Goal: Information Seeking & Learning: Find specific fact

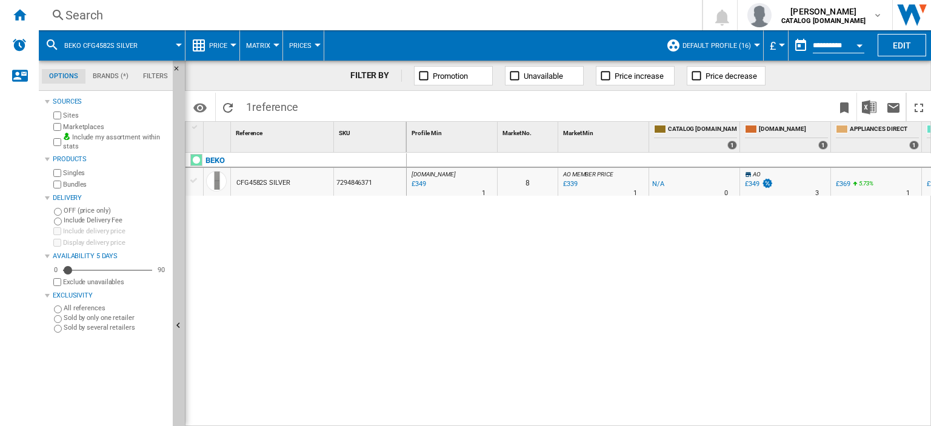
scroll to position [0, 422]
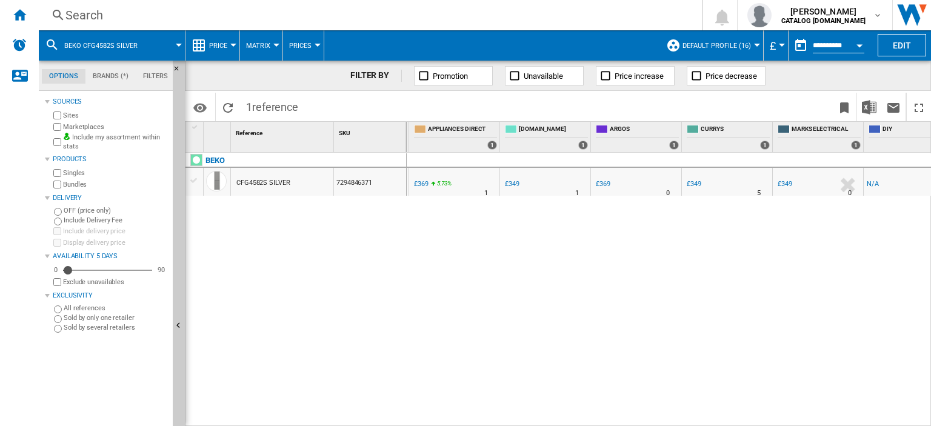
click at [80, 16] on div "Search" at bounding box center [367, 15] width 605 height 17
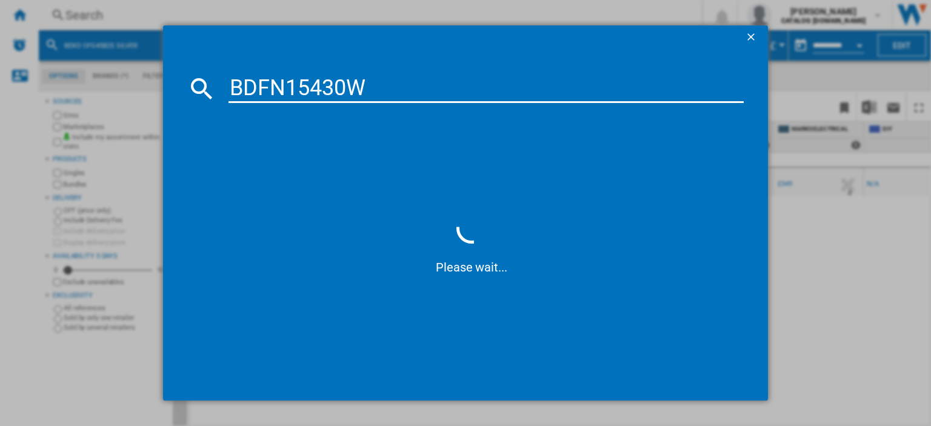
type input "BDFN15430W"
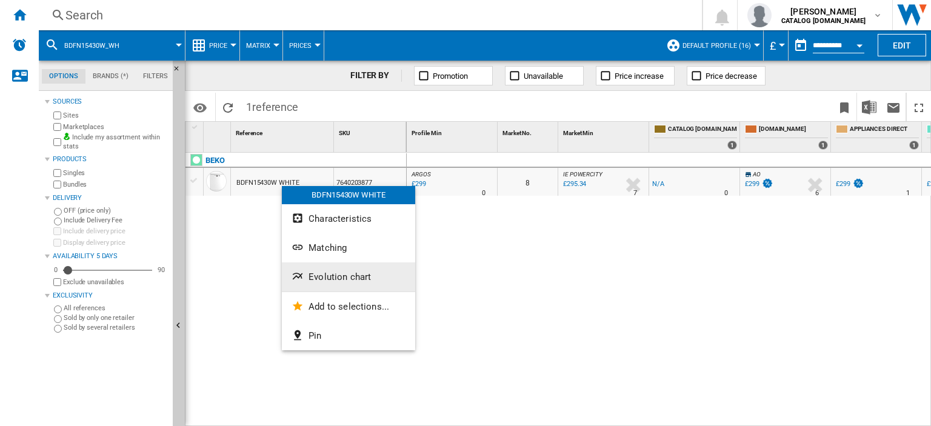
click at [356, 278] on span "Evolution chart" at bounding box center [340, 277] width 62 height 11
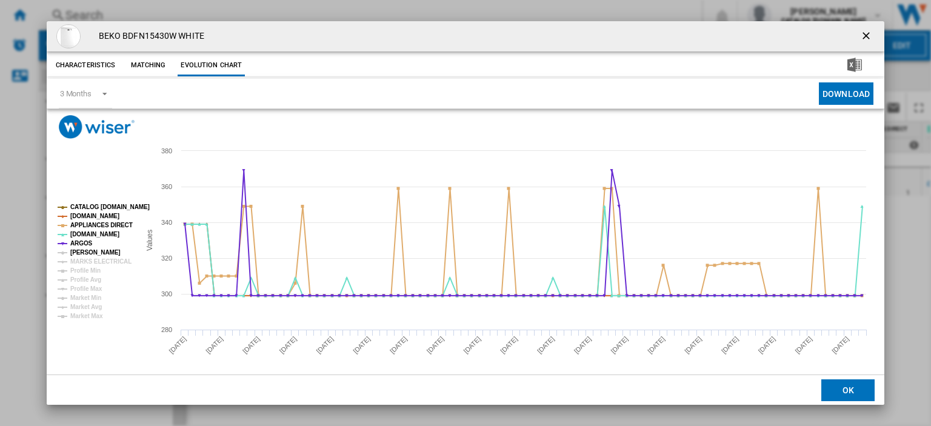
click at [83, 249] on tspan "[PERSON_NAME]" at bounding box center [95, 252] width 50 height 7
click at [87, 259] on tspan "MARKS ELECTRICAL" at bounding box center [100, 261] width 61 height 7
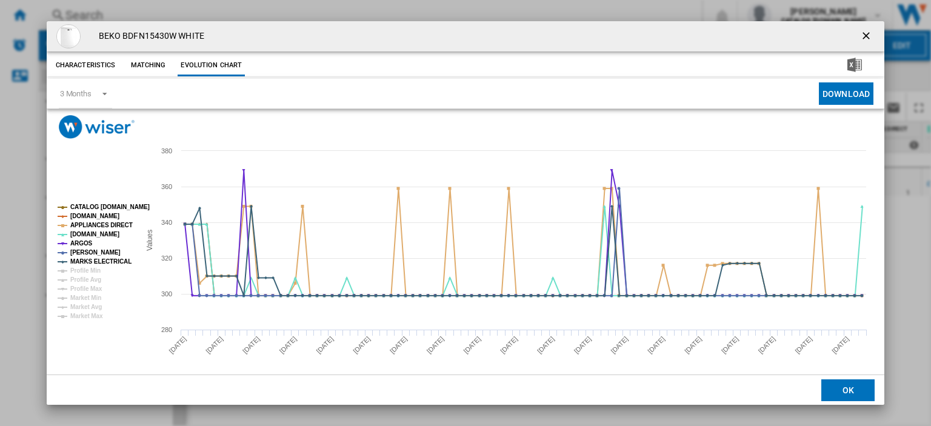
click at [860, 36] on ng-md-icon "getI18NText('BUTTONS.CLOSE_DIALOG')" at bounding box center [867, 37] width 15 height 15
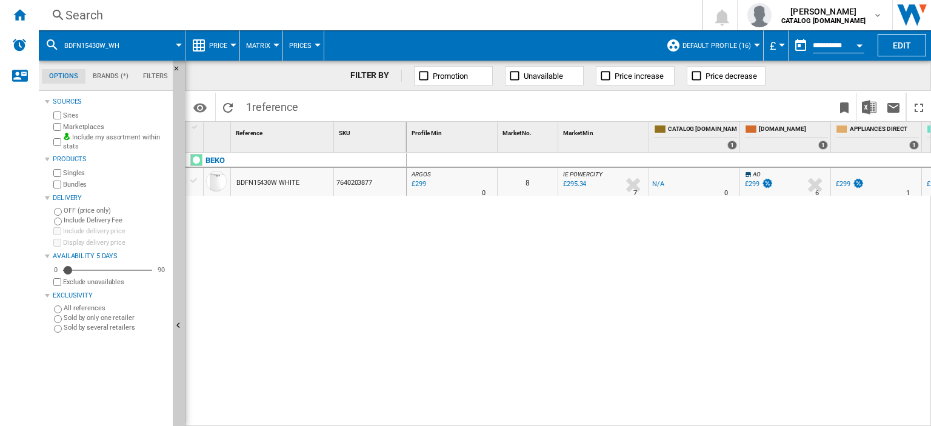
click at [92, 13] on div "Search" at bounding box center [367, 15] width 605 height 17
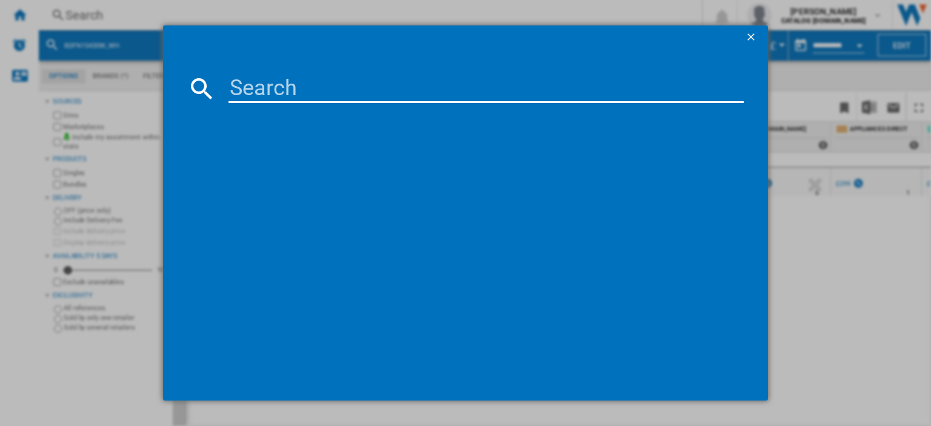
paste input "BM3T31023A"
type input "BM3T31023A"
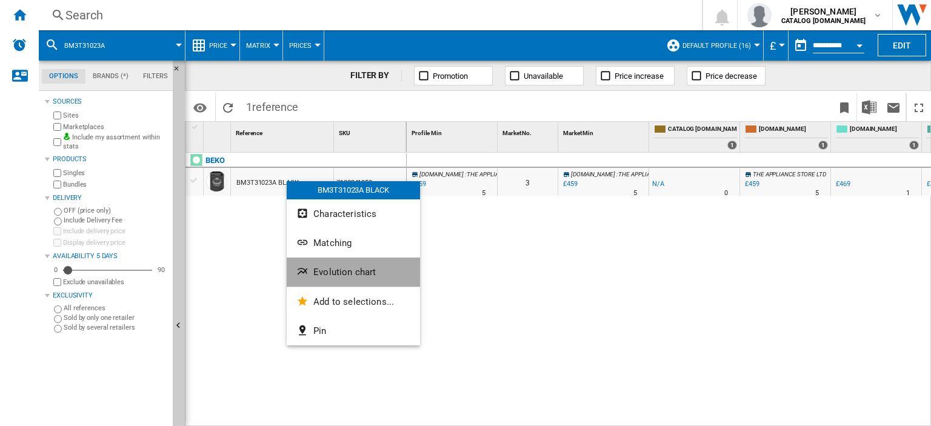
click at [339, 276] on span "Evolution chart" at bounding box center [344, 272] width 62 height 11
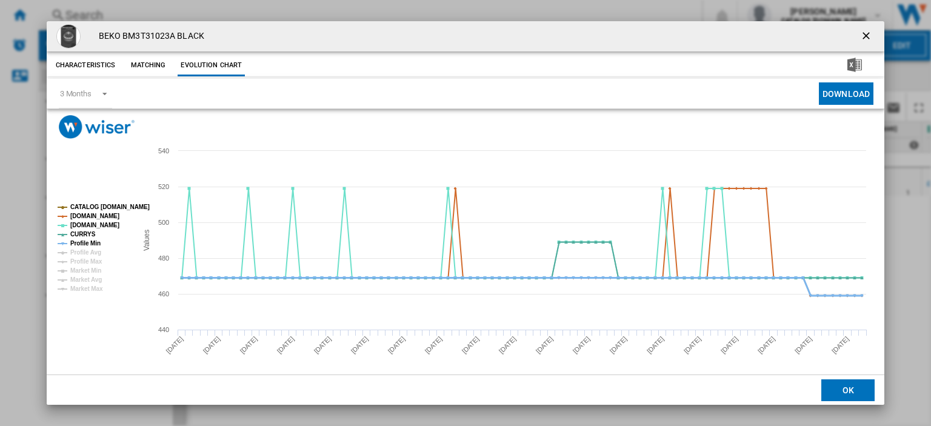
click at [95, 244] on tspan "Profile Min" at bounding box center [85, 243] width 30 height 7
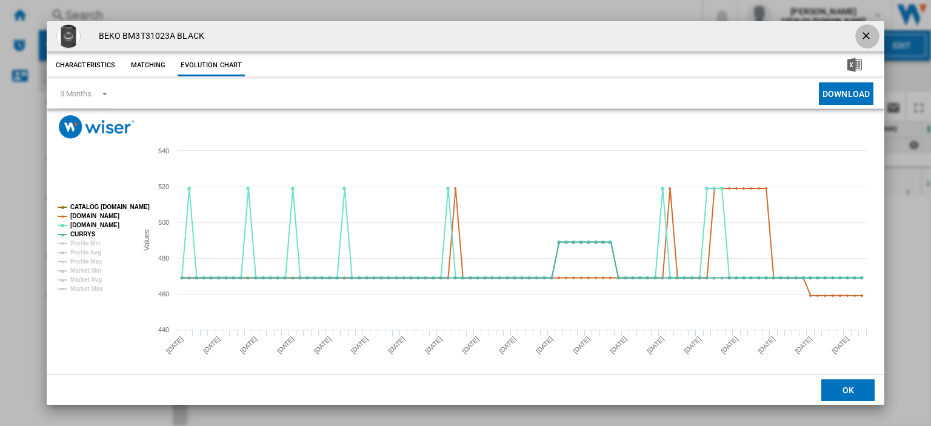
click at [863, 36] on ng-md-icon "getI18NText('BUTTONS.CLOSE_DIALOG')" at bounding box center [867, 37] width 15 height 15
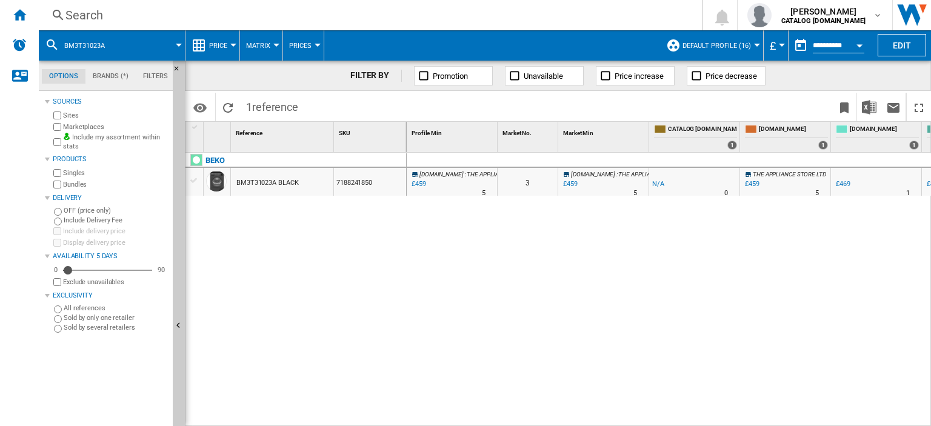
click at [76, 16] on div "Search" at bounding box center [367, 15] width 605 height 17
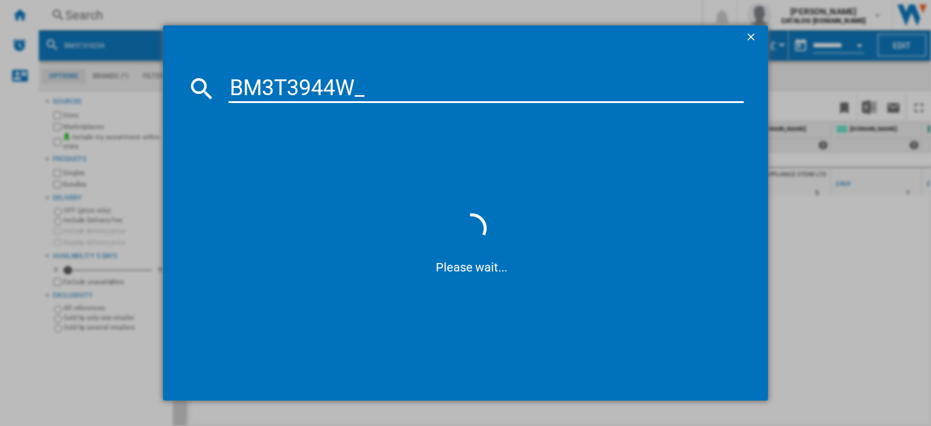
type input "BM3T3944W"
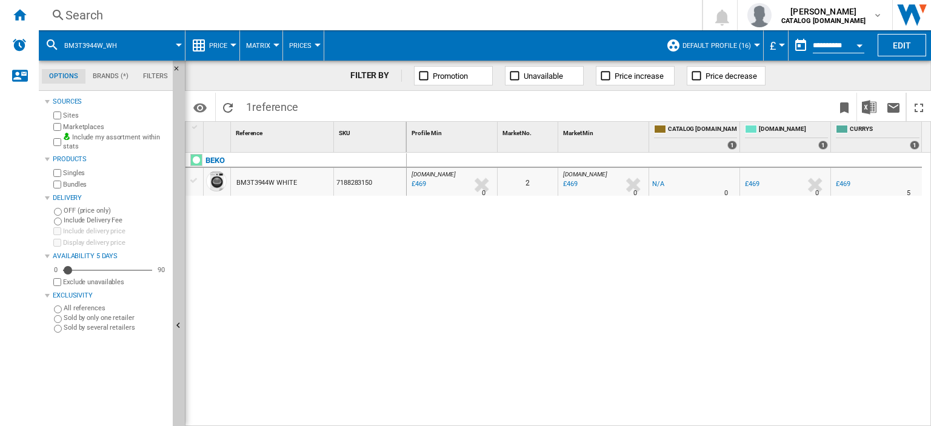
drag, startPoint x: 259, startPoint y: 181, endPoint x: 259, endPoint y: 188, distance: 6.7
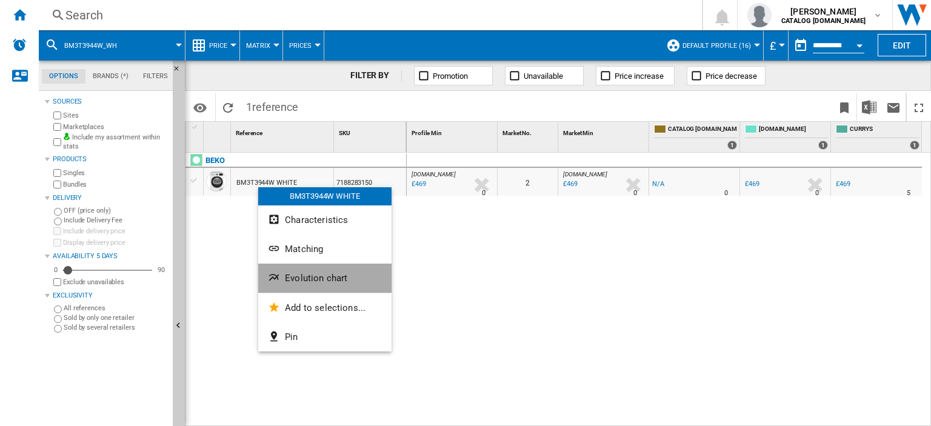
click at [347, 271] on button "Evolution chart" at bounding box center [324, 278] width 133 height 29
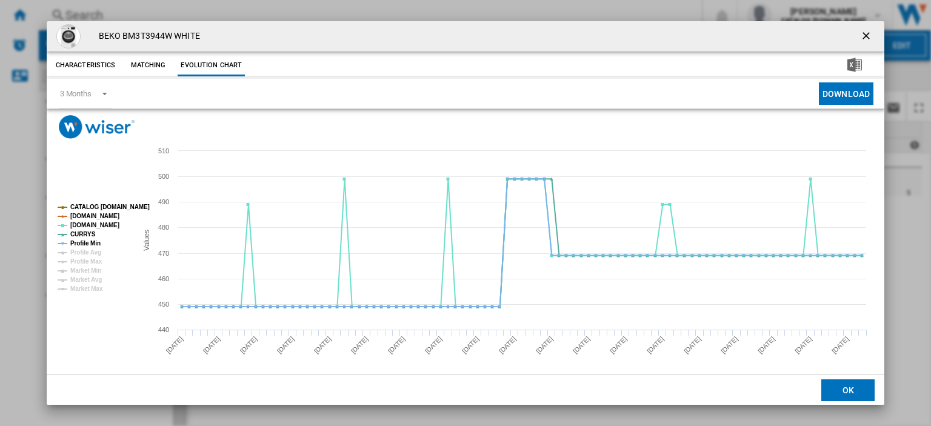
click at [860, 39] on ng-md-icon "getI18NText('BUTTONS.CLOSE_DIALOG')" at bounding box center [867, 37] width 15 height 15
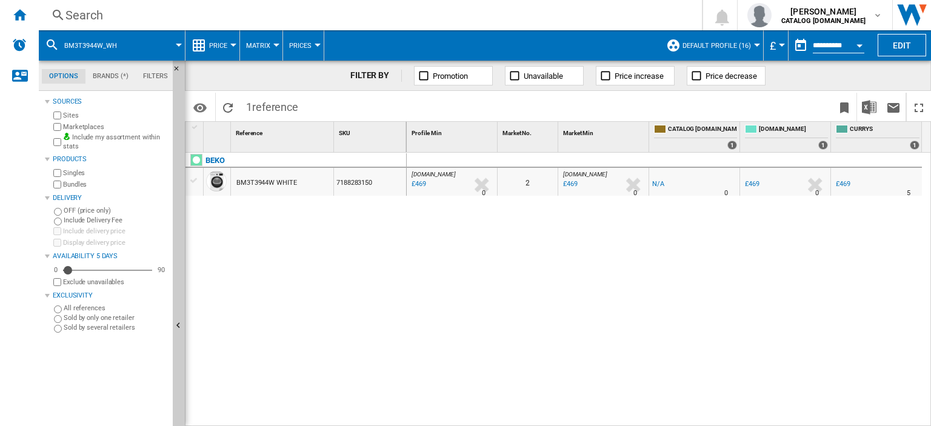
click at [78, 13] on div "Search" at bounding box center [367, 15] width 605 height 17
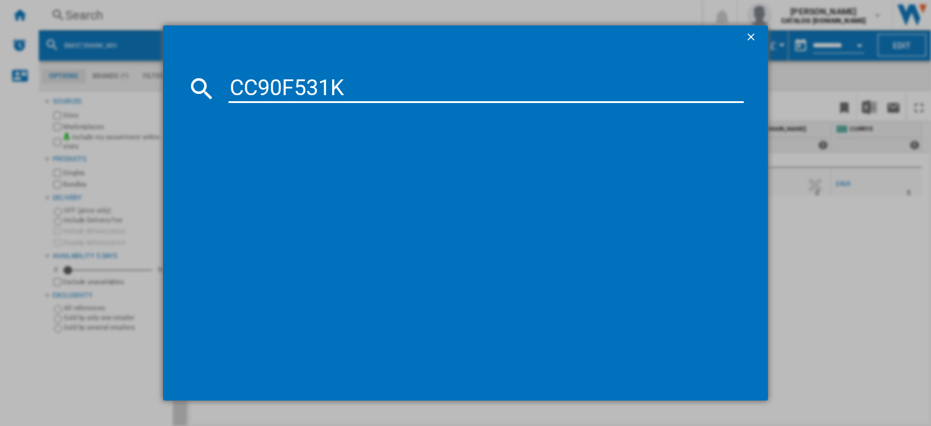
type input "CC90F531K"
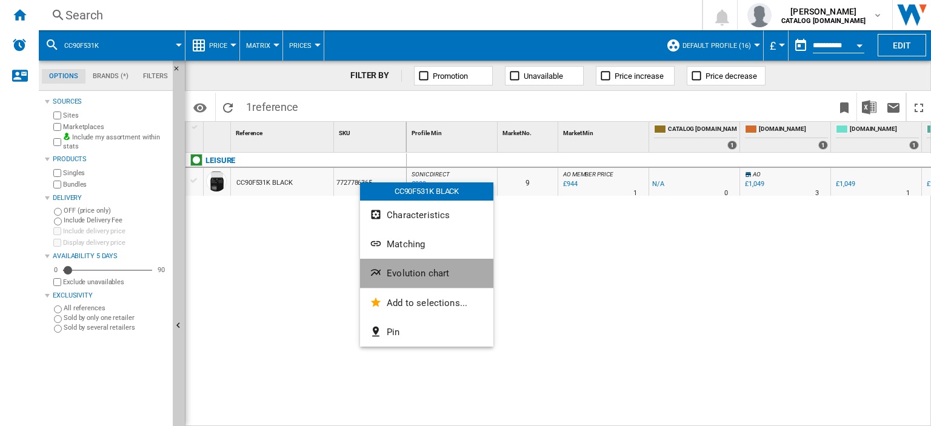
click at [424, 271] on span "Evolution chart" at bounding box center [418, 273] width 62 height 11
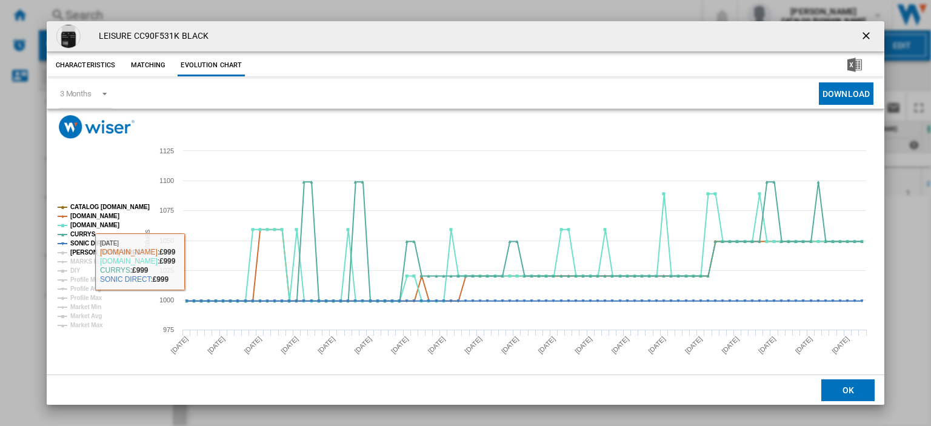
click at [93, 253] on tspan "[PERSON_NAME] DIRECT" at bounding box center [107, 252] width 74 height 7
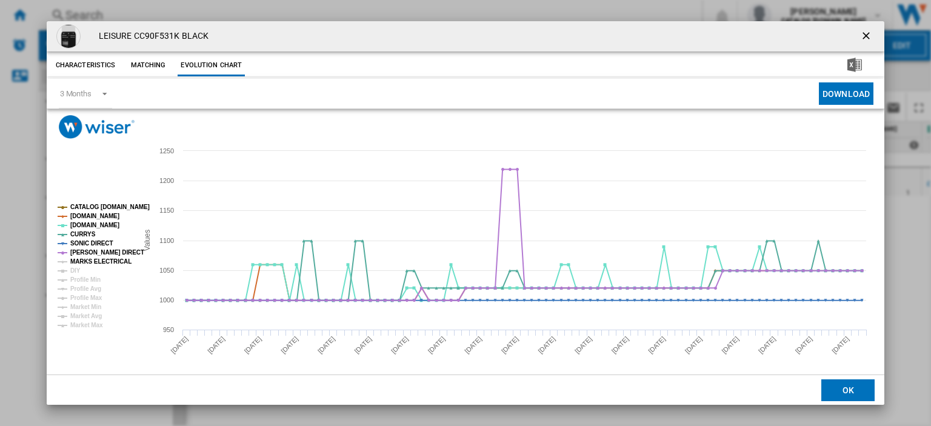
click at [94, 259] on tspan "MARKS ELECTRICAL" at bounding box center [100, 261] width 61 height 7
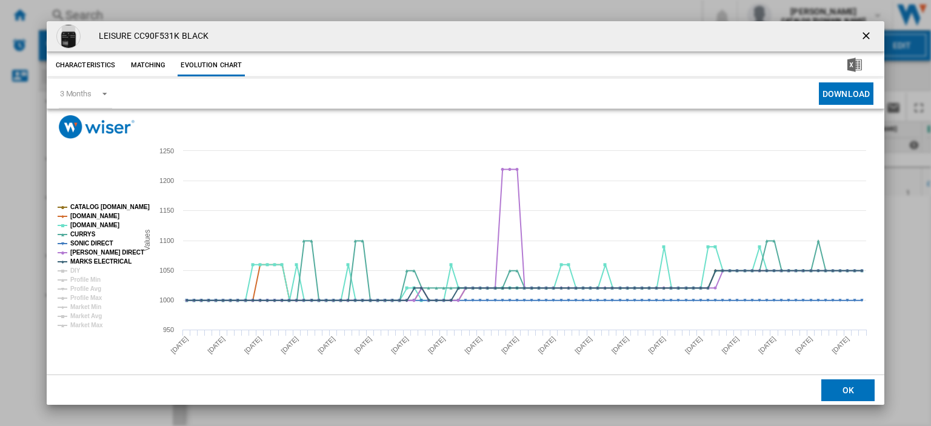
click at [860, 35] on ng-md-icon "getI18NText('BUTTONS.CLOSE_DIALOG')" at bounding box center [867, 37] width 15 height 15
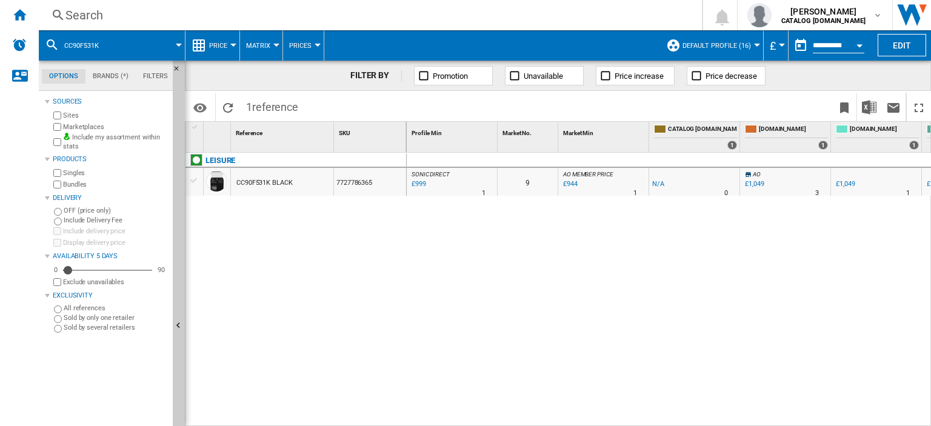
click at [90, 9] on div "Search" at bounding box center [367, 15] width 605 height 17
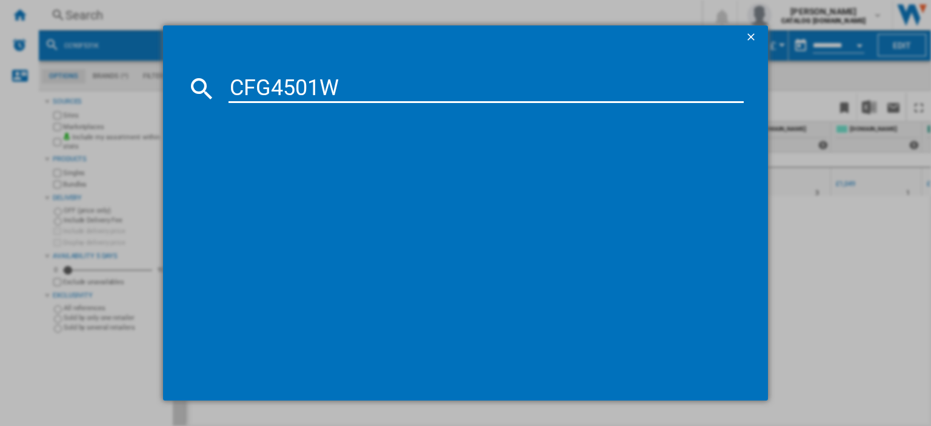
type input "CFG4501W"
click at [263, 163] on div "BEKO CFG4501W WHITE" at bounding box center [473, 167] width 503 height 12
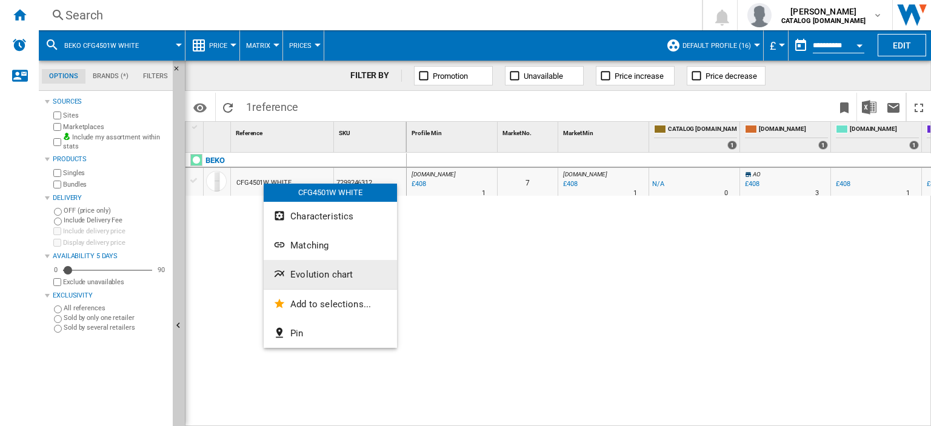
click at [303, 269] on button "Evolution chart" at bounding box center [330, 274] width 133 height 29
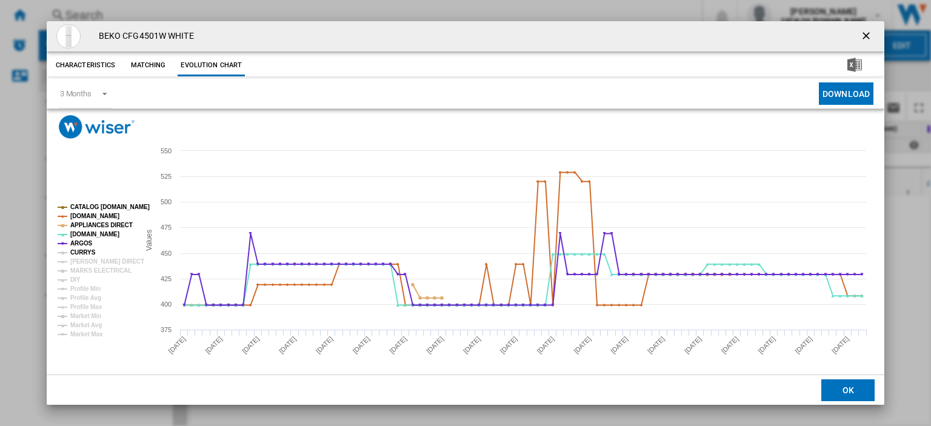
click at [79, 252] on tspan "CURRYS" at bounding box center [82, 252] width 25 height 7
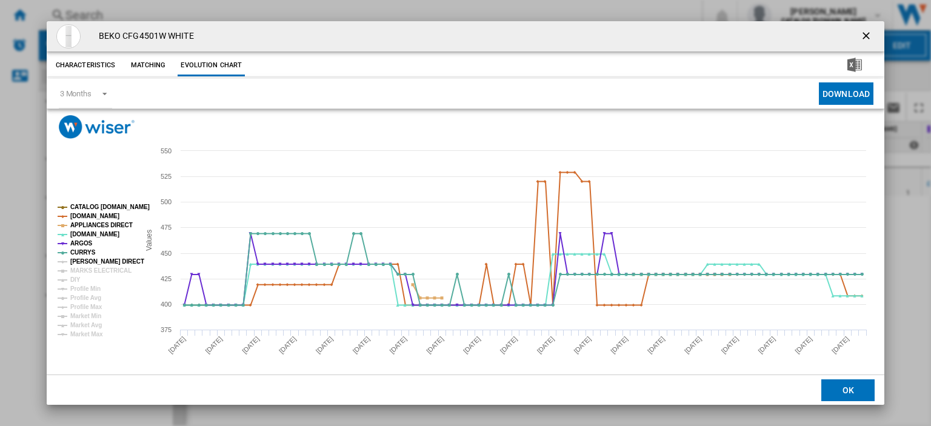
click at [81, 261] on tspan "[PERSON_NAME] DIRECT" at bounding box center [107, 261] width 74 height 7
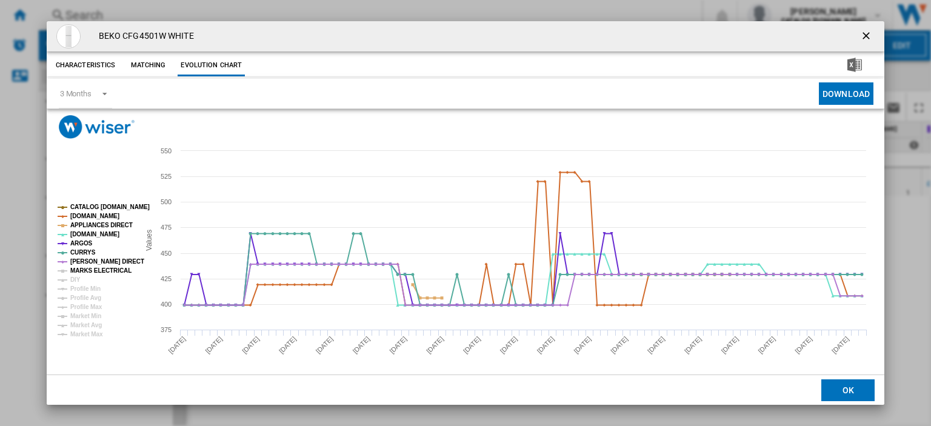
click at [81, 269] on tspan "MARKS ELECTRICAL" at bounding box center [100, 270] width 61 height 7
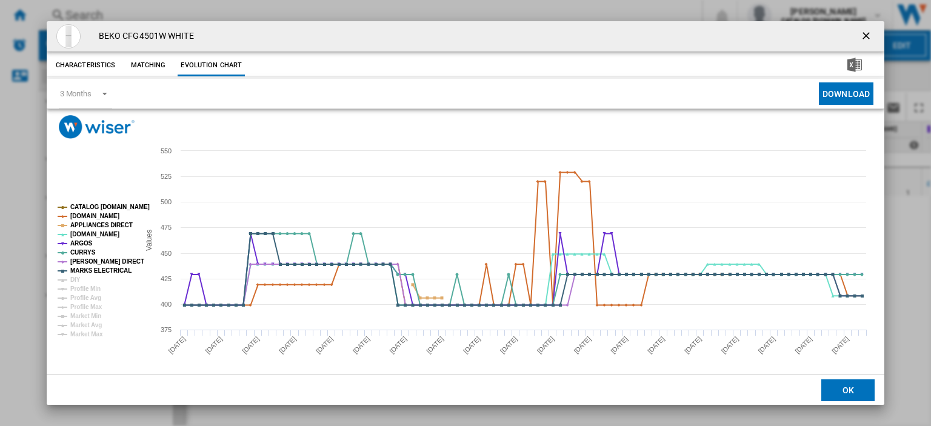
click at [861, 38] on ng-md-icon "getI18NText('BUTTONS.CLOSE_DIALOG')" at bounding box center [867, 37] width 15 height 15
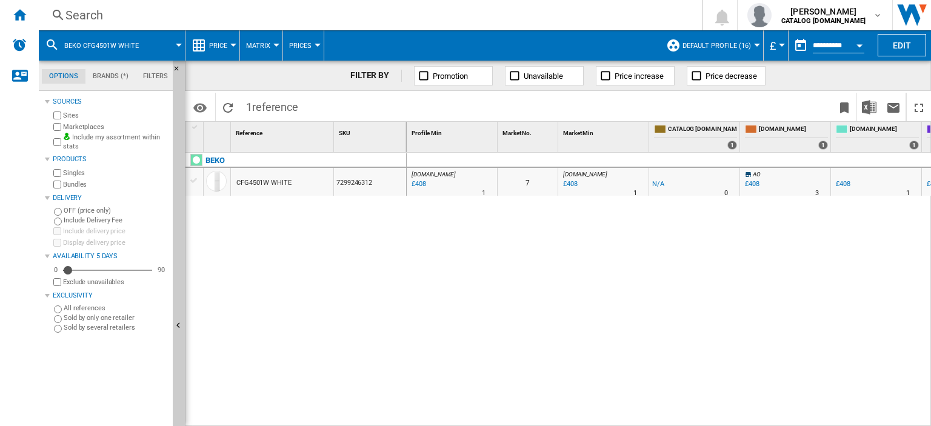
click at [74, 19] on div "Search" at bounding box center [367, 15] width 605 height 17
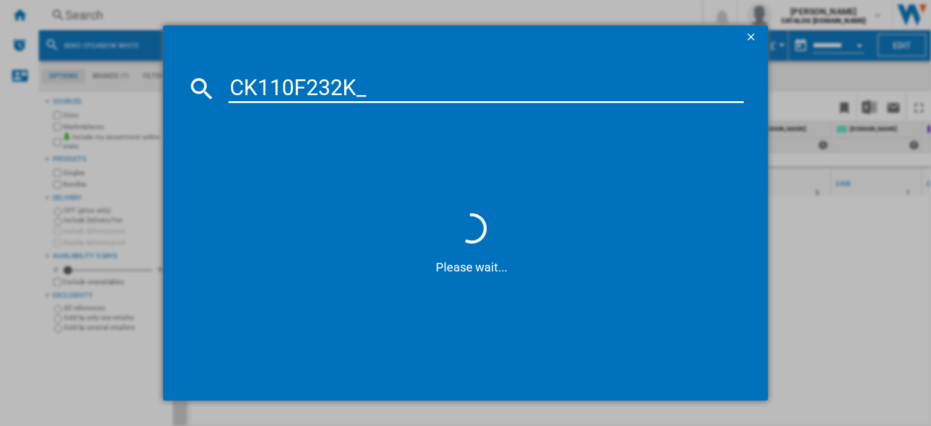
type input "CK110F232K"
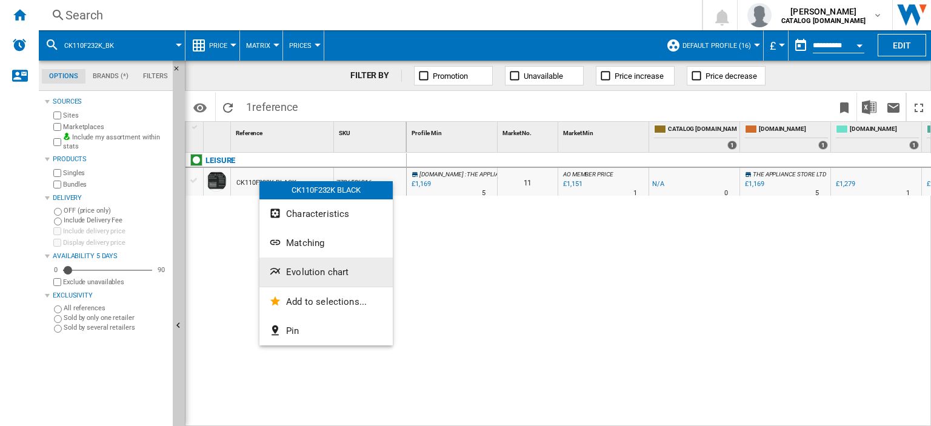
click at [323, 278] on button "Evolution chart" at bounding box center [325, 272] width 133 height 29
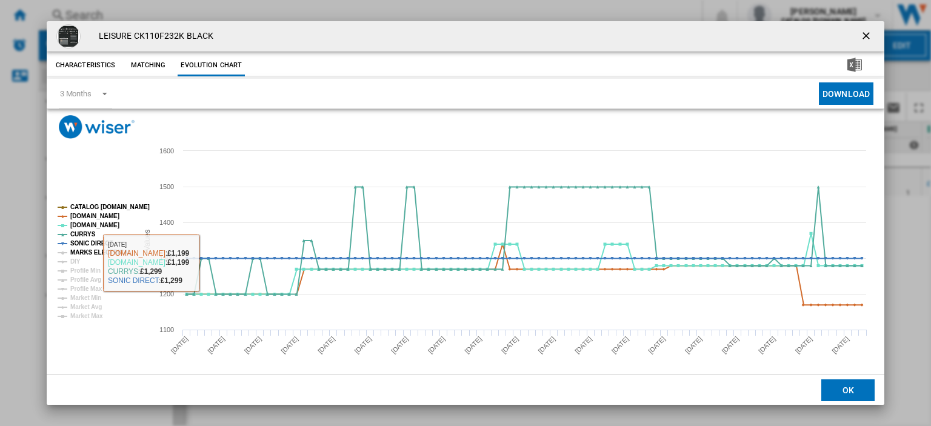
click at [101, 250] on tspan "MARKS ELECTRICAL" at bounding box center [100, 252] width 61 height 7
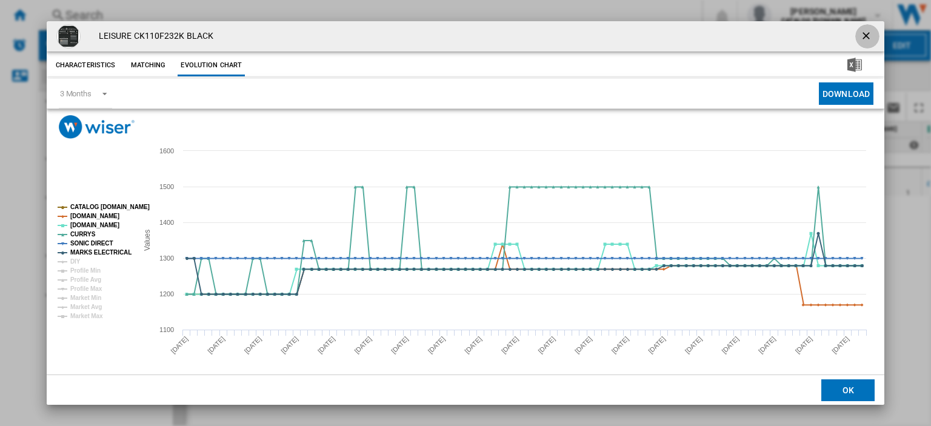
click at [866, 41] on ng-md-icon "getI18NText('BUTTONS.CLOSE_DIALOG')" at bounding box center [867, 37] width 15 height 15
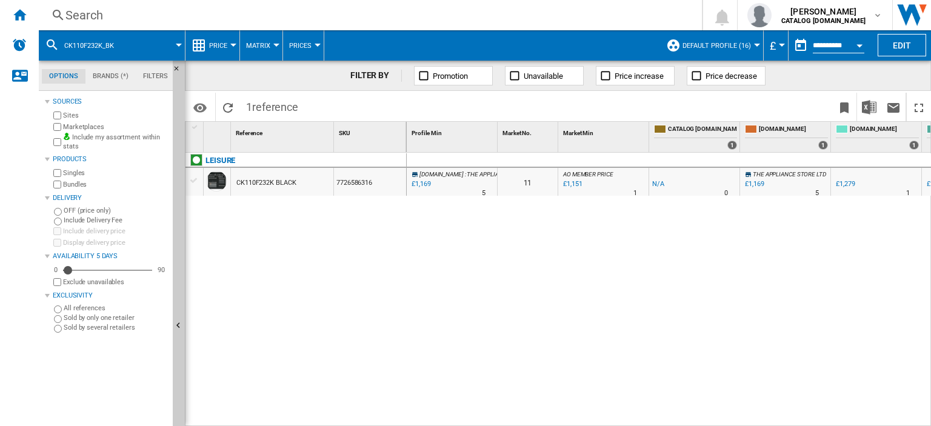
click at [89, 10] on div "Search" at bounding box center [367, 15] width 605 height 17
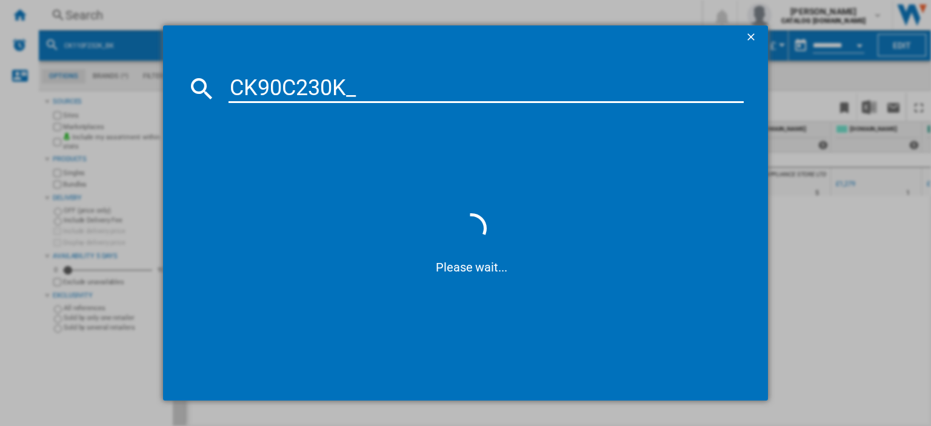
type input "CK90C230K"
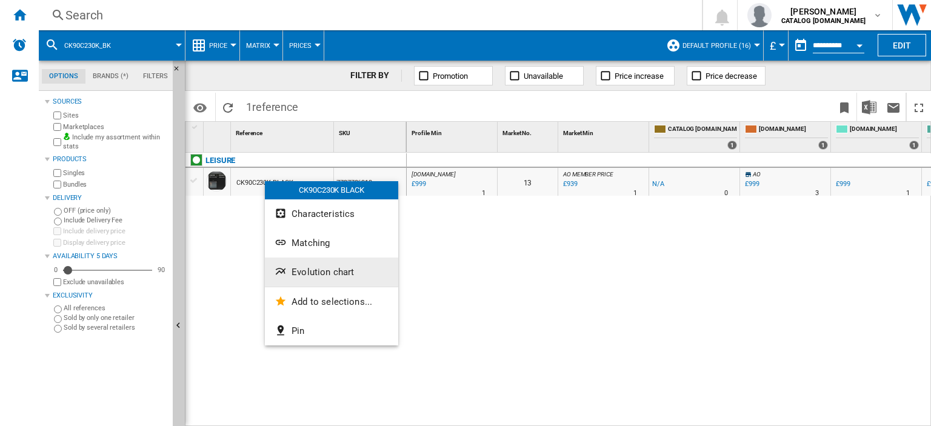
click at [315, 275] on span "Evolution chart" at bounding box center [323, 272] width 62 height 11
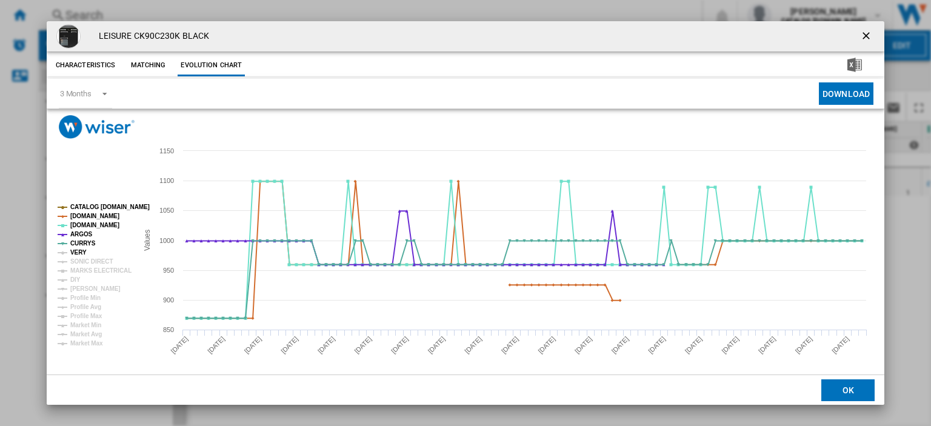
click at [72, 249] on tspan "VERY" at bounding box center [78, 252] width 16 height 7
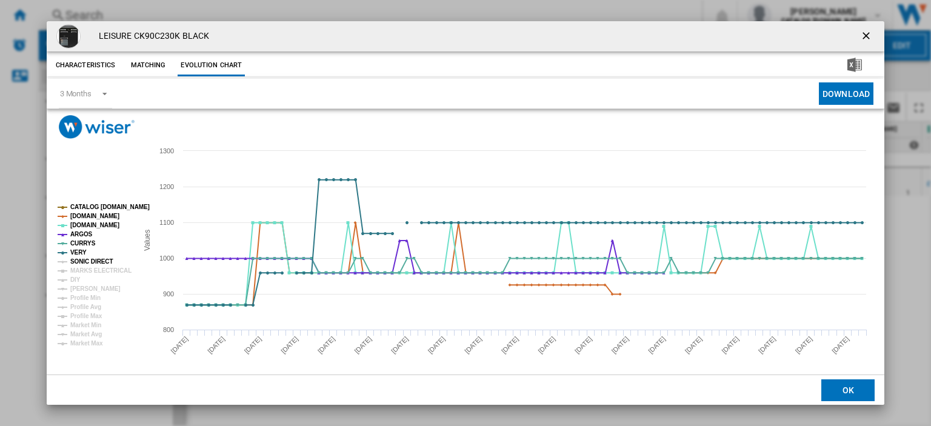
click at [87, 260] on tspan "SONIC DIRECT" at bounding box center [91, 261] width 42 height 7
click at [90, 269] on tspan "MARKS ELECTRICAL" at bounding box center [100, 270] width 61 height 7
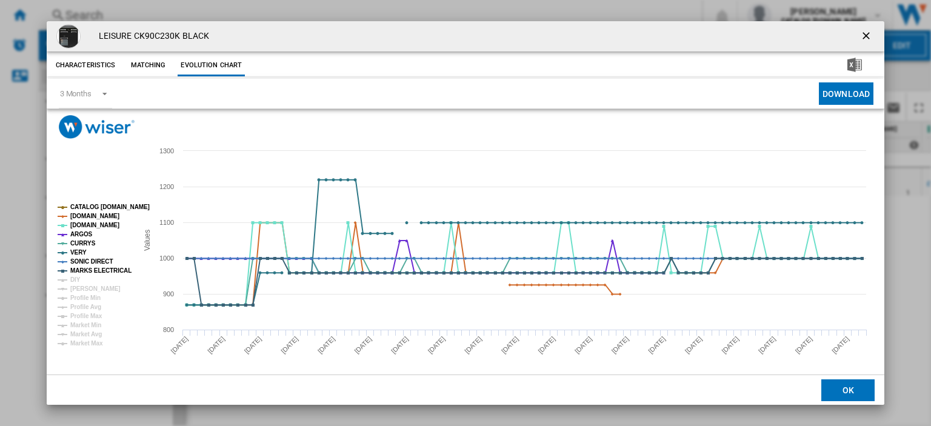
click at [861, 36] on ng-md-icon "getI18NText('BUTTONS.CLOSE_DIALOG')" at bounding box center [867, 37] width 15 height 15
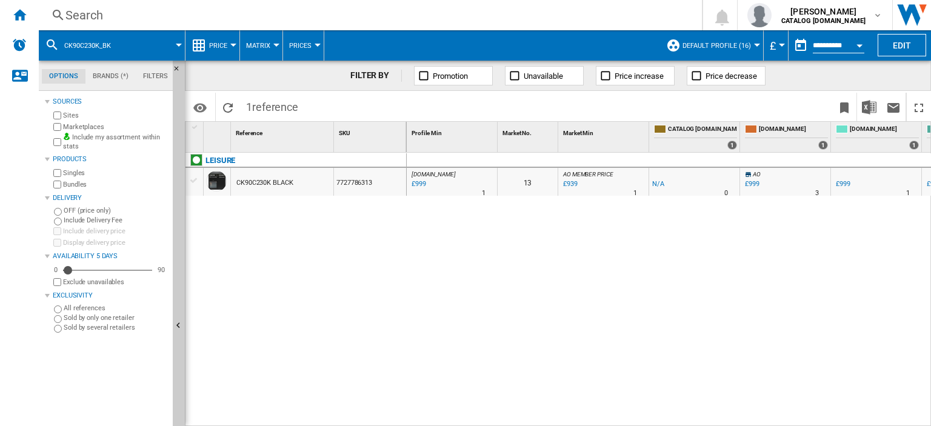
click at [82, 15] on div "Search" at bounding box center [367, 15] width 605 height 17
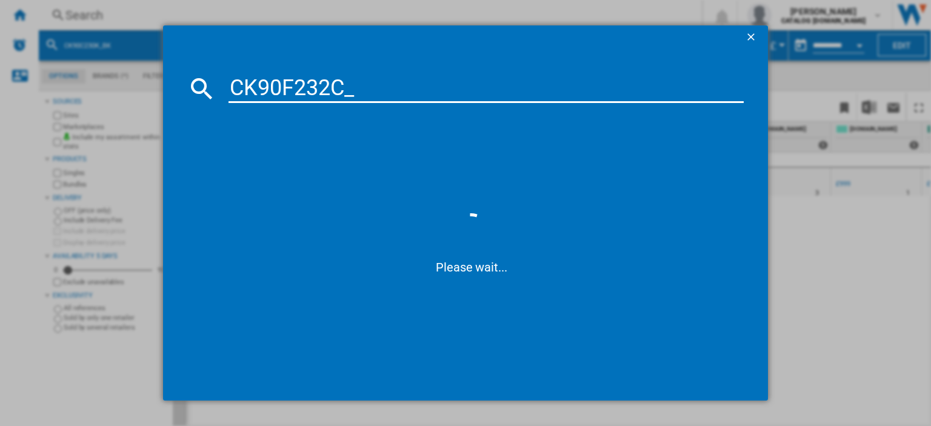
type input "CK90F232C"
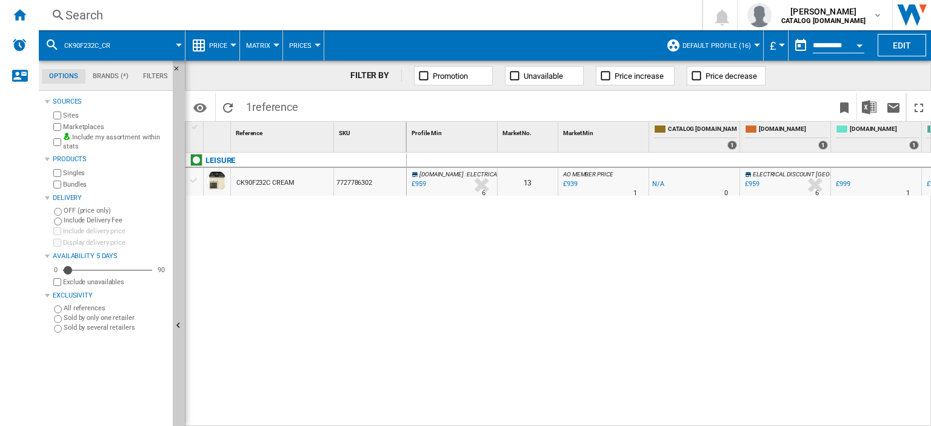
click at [97, 18] on div "Search" at bounding box center [367, 15] width 605 height 17
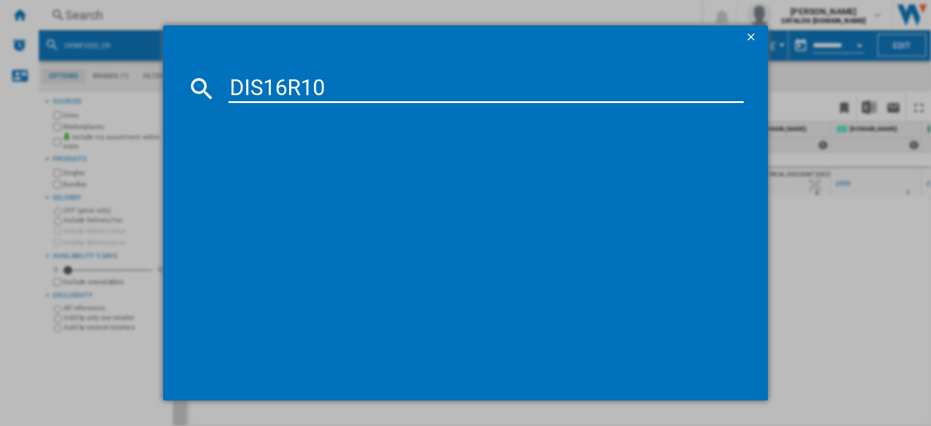
type input "DIS16R10"
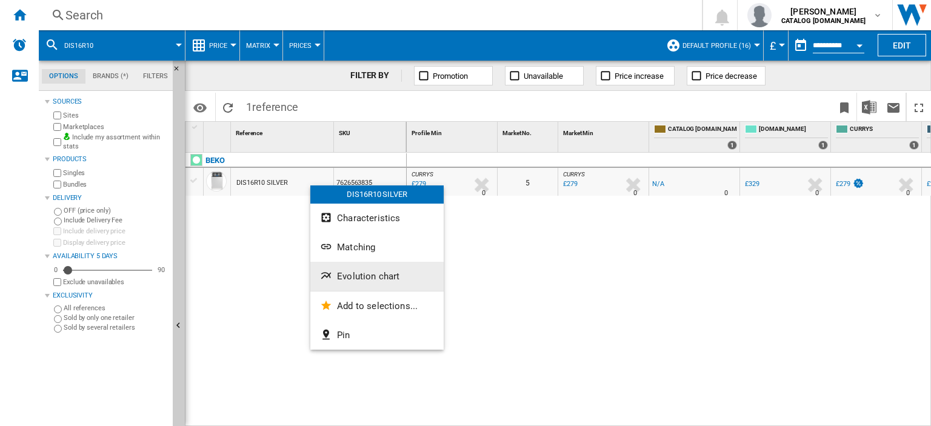
click at [366, 273] on span "Evolution chart" at bounding box center [368, 276] width 62 height 11
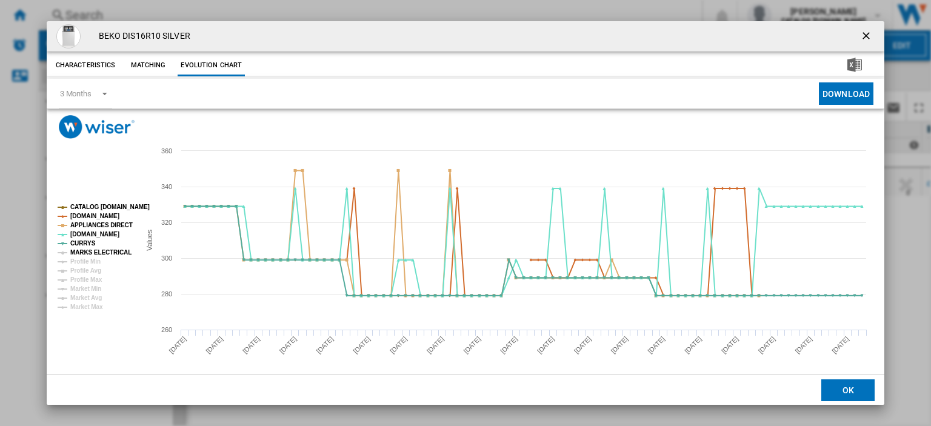
click at [82, 251] on tspan "MARKS ELECTRICAL" at bounding box center [100, 252] width 61 height 7
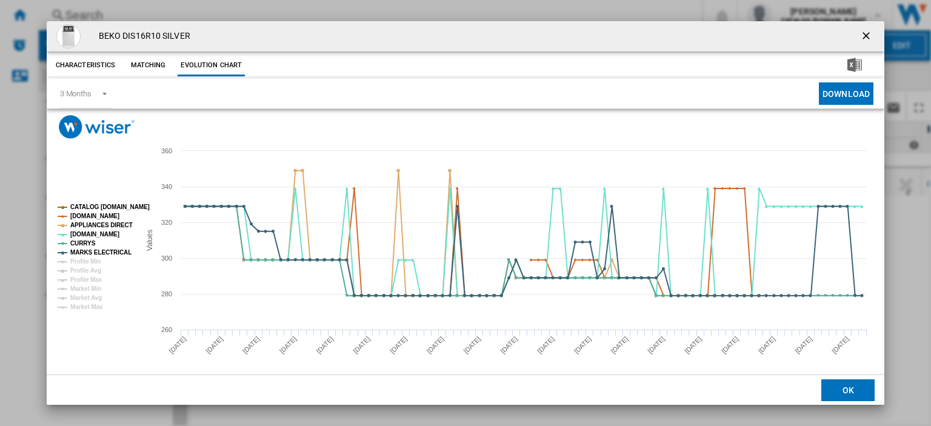
click at [860, 39] on ng-md-icon "getI18NText('BUTTONS.CLOSE_DIALOG')" at bounding box center [867, 37] width 15 height 15
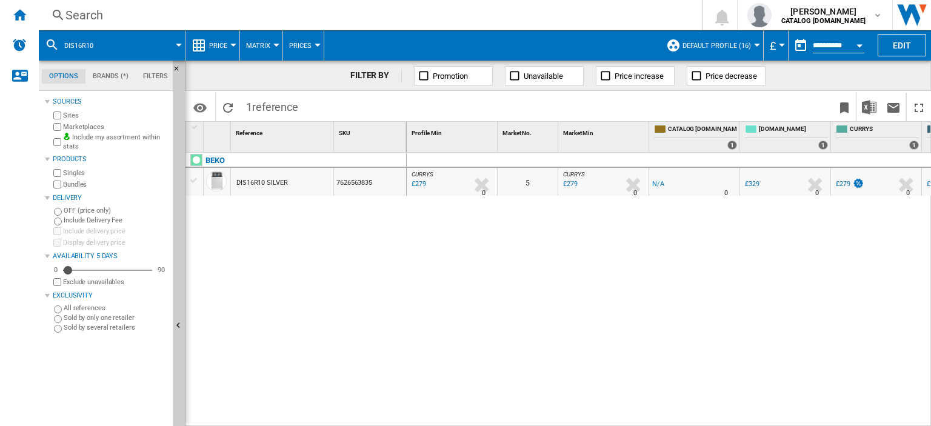
click at [84, 14] on div "Search" at bounding box center [367, 15] width 605 height 17
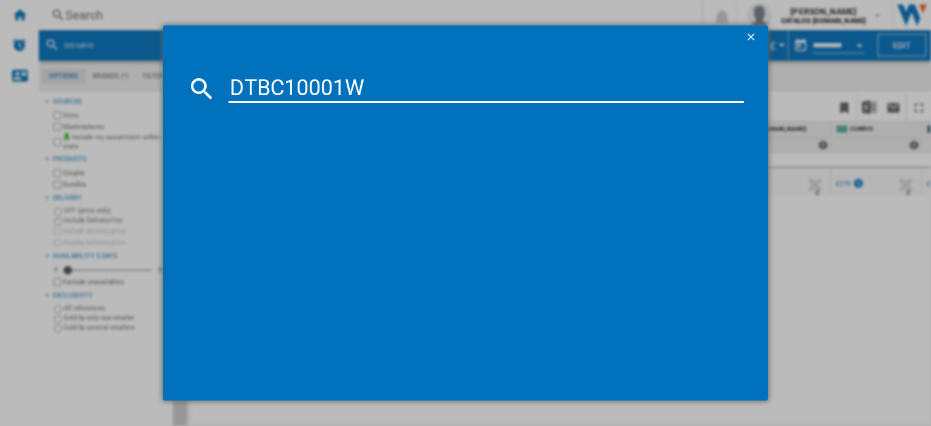
type input "DTBC10001W"
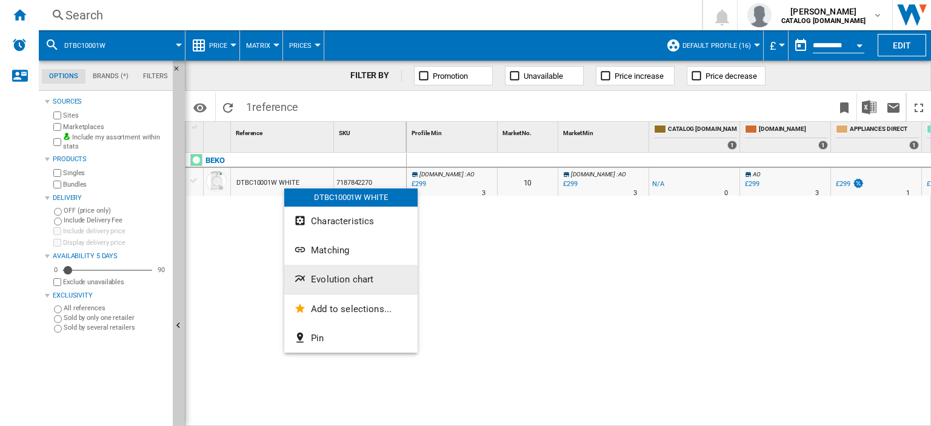
click at [362, 278] on span "Evolution chart" at bounding box center [342, 279] width 62 height 11
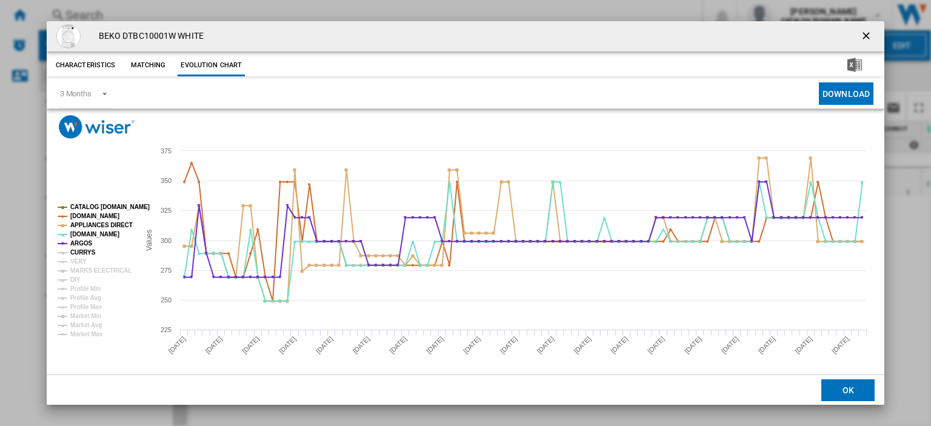
click at [85, 254] on tspan "CURRYS" at bounding box center [82, 252] width 25 height 7
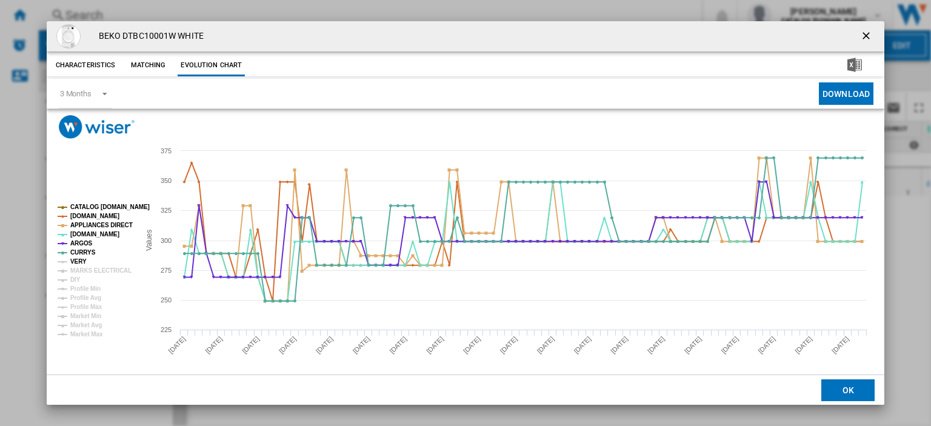
click at [78, 264] on tspan "VERY" at bounding box center [78, 261] width 16 height 7
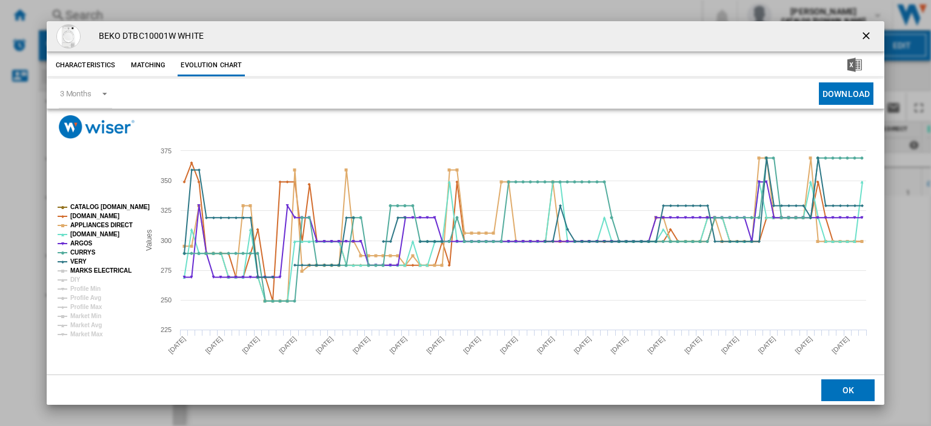
click at [80, 273] on tspan "MARKS ELECTRICAL" at bounding box center [100, 270] width 61 height 7
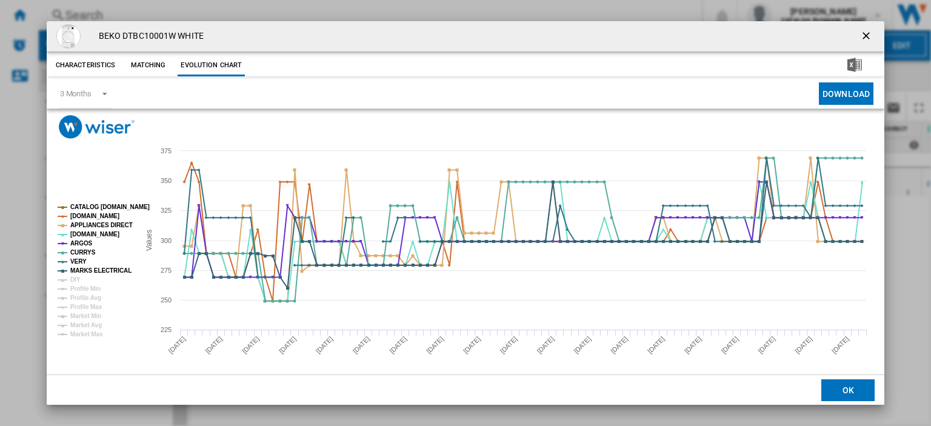
drag, startPoint x: 858, startPoint y: 33, endPoint x: 797, endPoint y: 50, distance: 63.0
click at [860, 33] on ng-md-icon "getI18NText('BUTTONS.CLOSE_DIALOG')" at bounding box center [867, 37] width 15 height 15
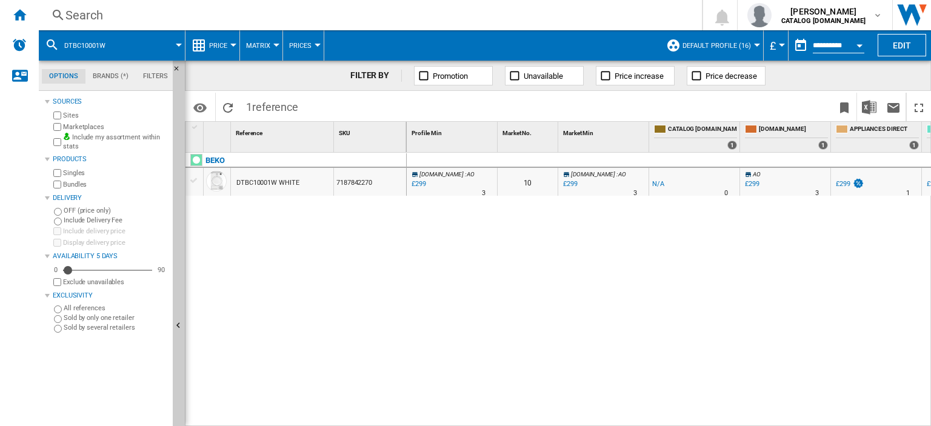
click at [90, 19] on div "Search" at bounding box center [367, 15] width 605 height 17
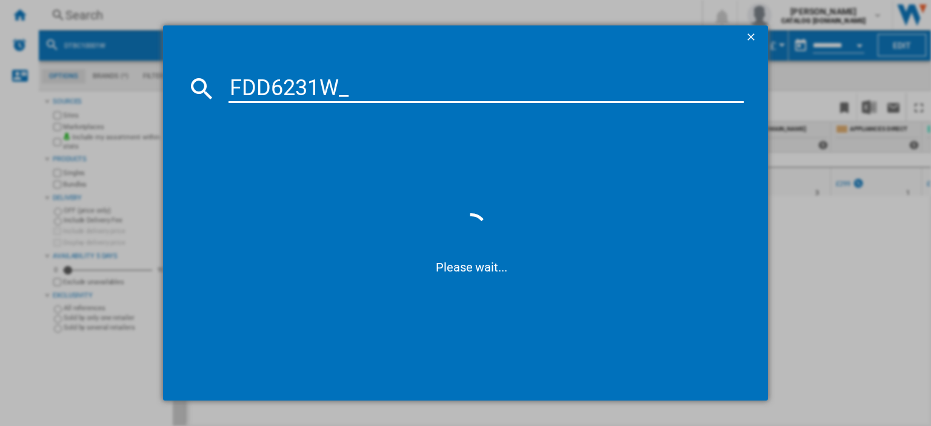
type input "FDD6231W"
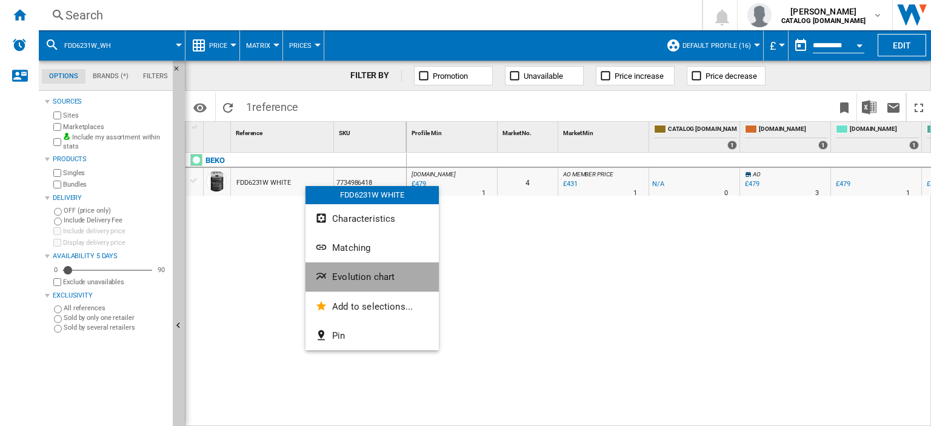
click at [371, 278] on span "Evolution chart" at bounding box center [363, 277] width 62 height 11
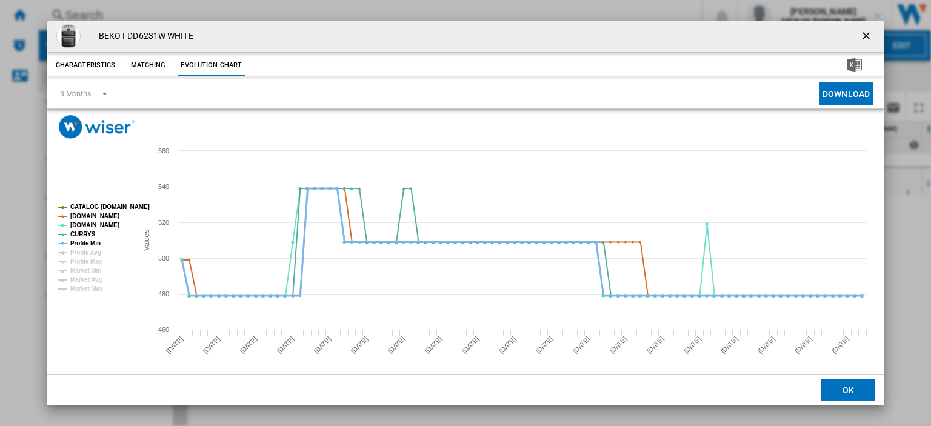
click at [95, 242] on tspan "Profile Min" at bounding box center [85, 243] width 30 height 7
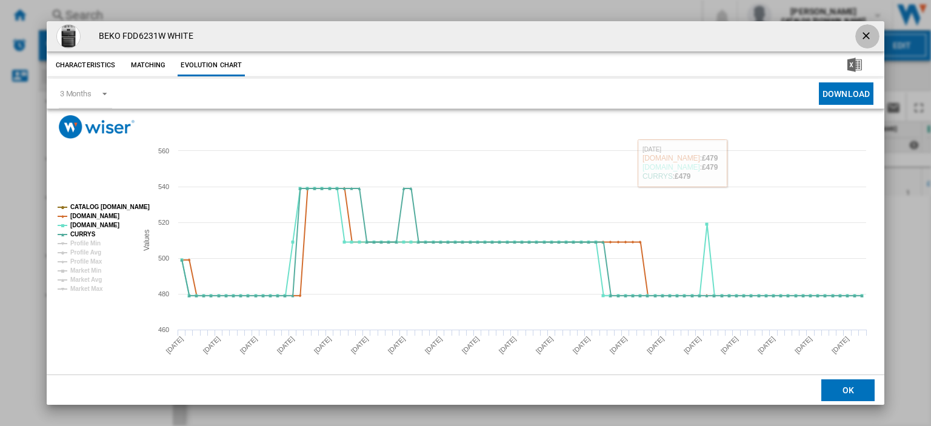
drag, startPoint x: 854, startPoint y: 33, endPoint x: 837, endPoint y: 44, distance: 20.0
click at [855, 33] on button "Product popup" at bounding box center [867, 36] width 24 height 24
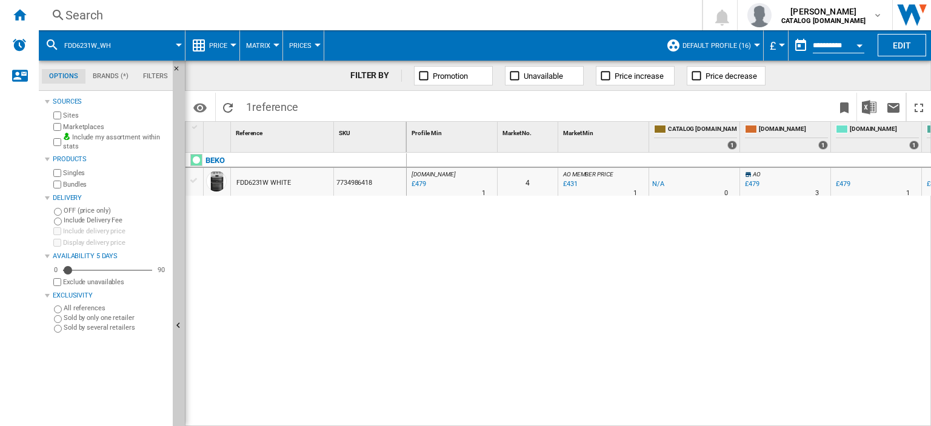
click at [72, 18] on div "Search" at bounding box center [367, 15] width 605 height 17
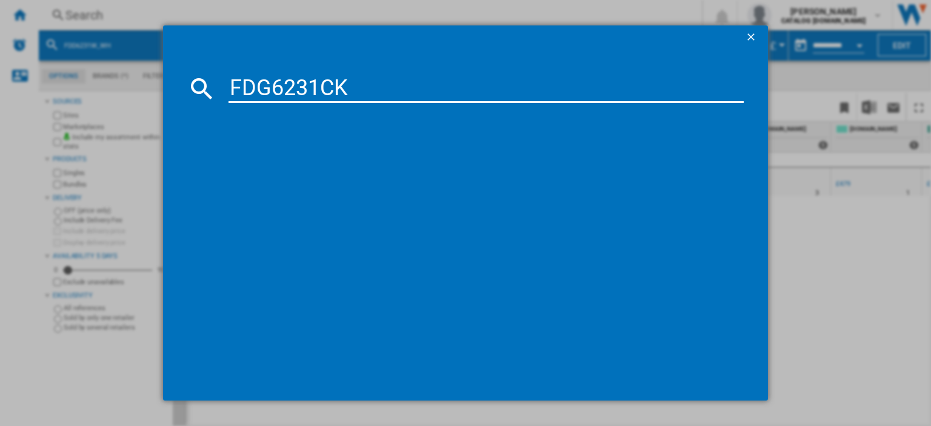
type input "FDG6231CK"
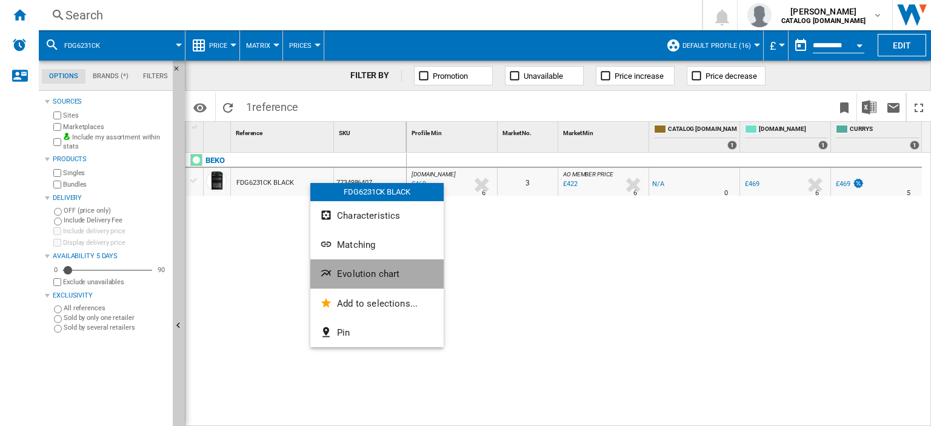
click at [364, 276] on span "Evolution chart" at bounding box center [368, 274] width 62 height 11
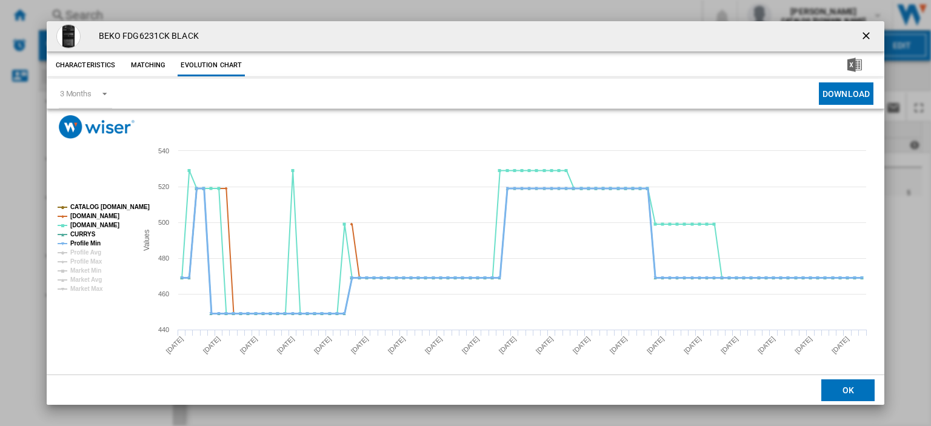
click at [80, 242] on tspan "Profile Min" at bounding box center [85, 243] width 30 height 7
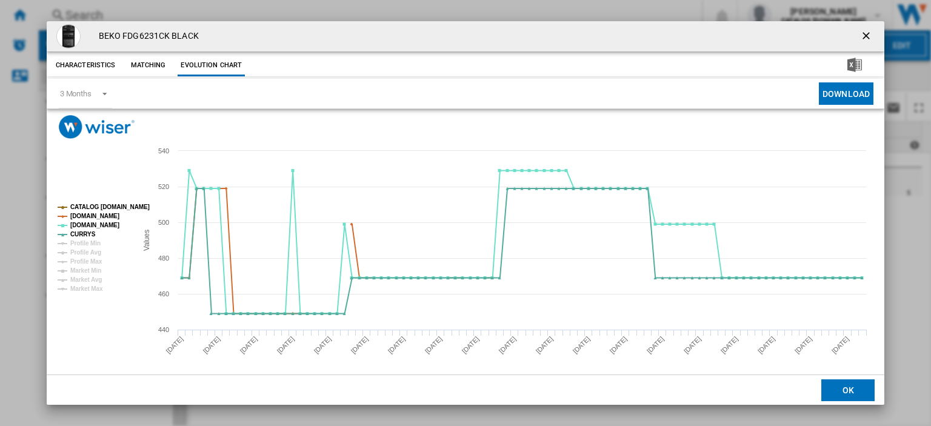
click at [860, 33] on ng-md-icon "getI18NText('BUTTONS.CLOSE_DIALOG')" at bounding box center [867, 37] width 15 height 15
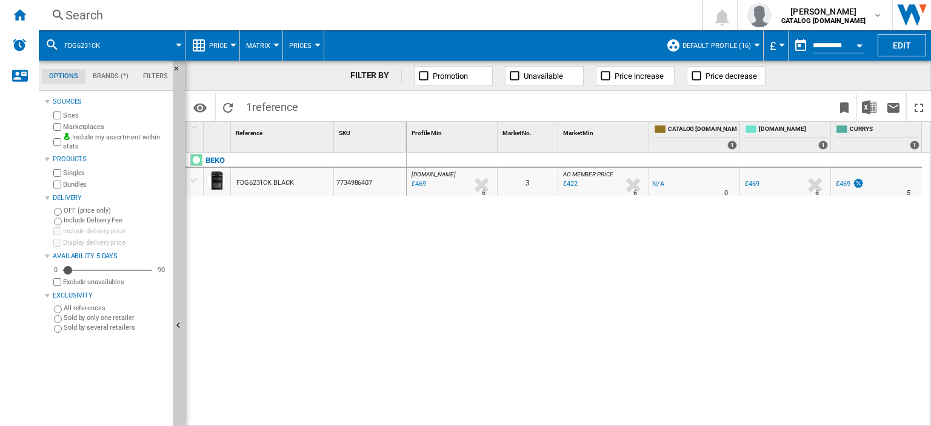
click at [85, 12] on div "Search" at bounding box center [367, 15] width 605 height 17
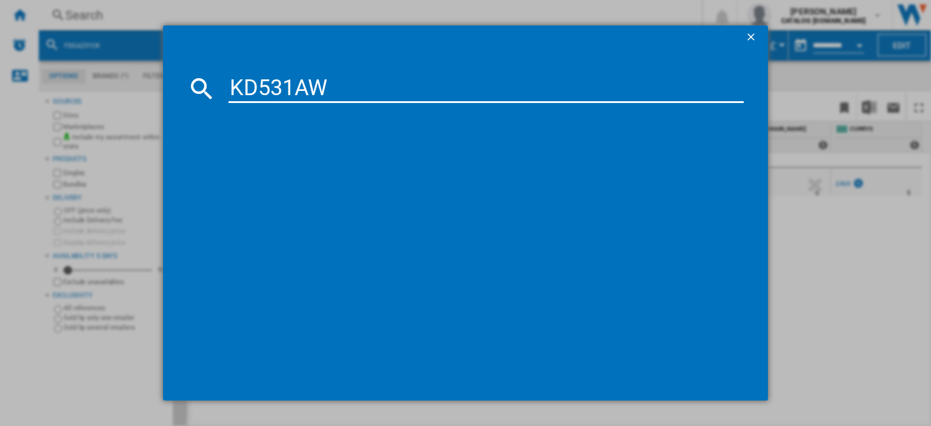
type input "KD531AW"
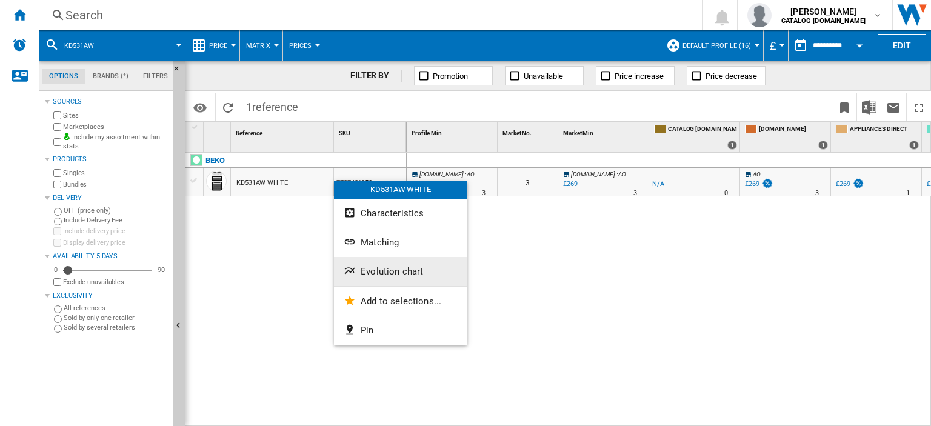
click at [382, 273] on span "Evolution chart" at bounding box center [392, 271] width 62 height 11
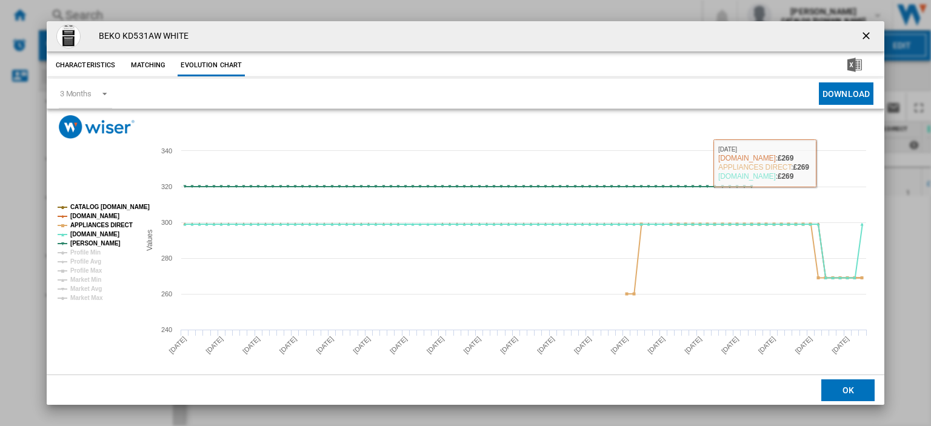
click at [860, 35] on ng-md-icon "getI18NText('BUTTONS.CLOSE_DIALOG')" at bounding box center [867, 37] width 15 height 15
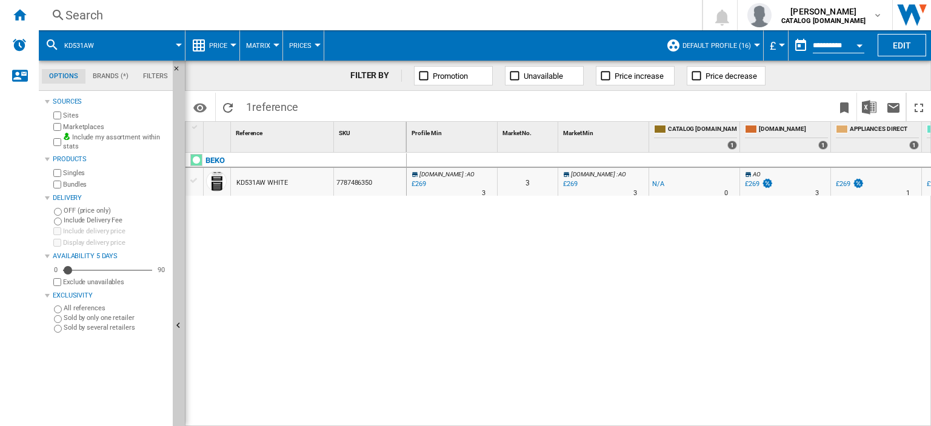
click at [843, 184] on div "£269" at bounding box center [843, 184] width 15 height 8
